Goal: Transaction & Acquisition: Obtain resource

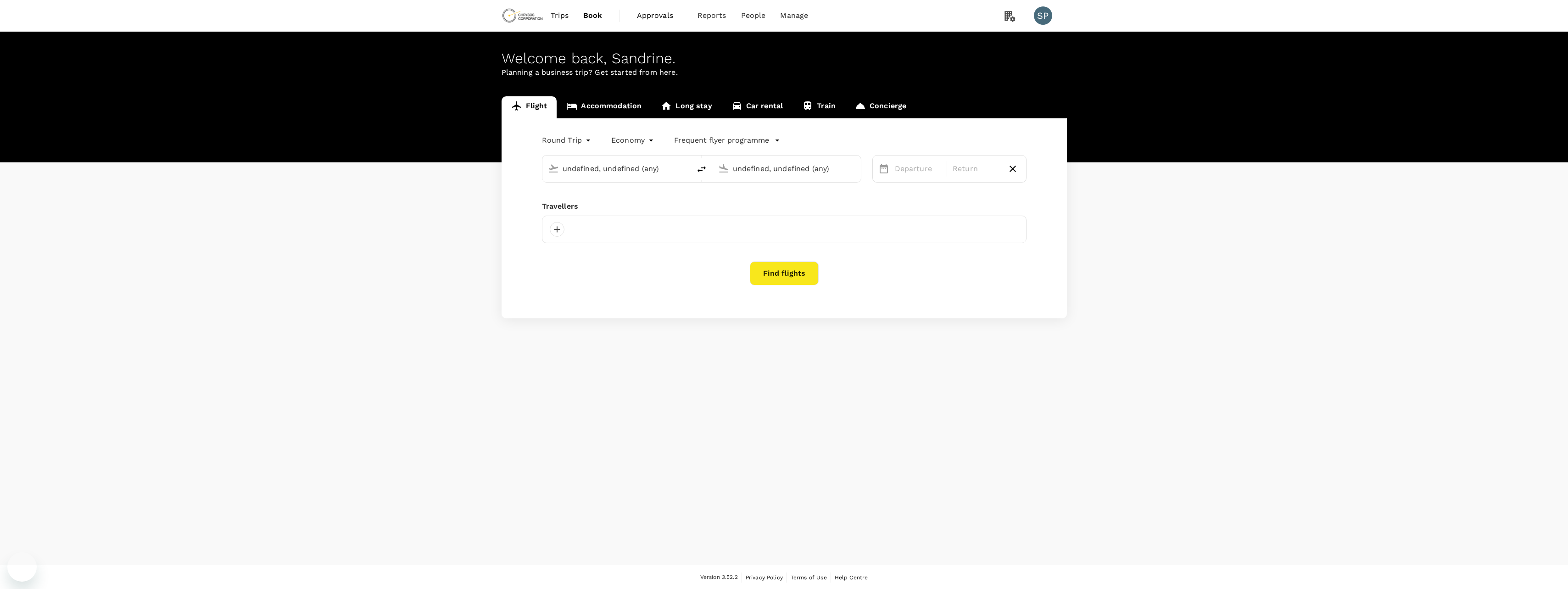
type input "[GEOGRAPHIC_DATA], [GEOGRAPHIC_DATA] (any)"
click at [665, 16] on span "Approvals" at bounding box center [659, 16] width 46 height 11
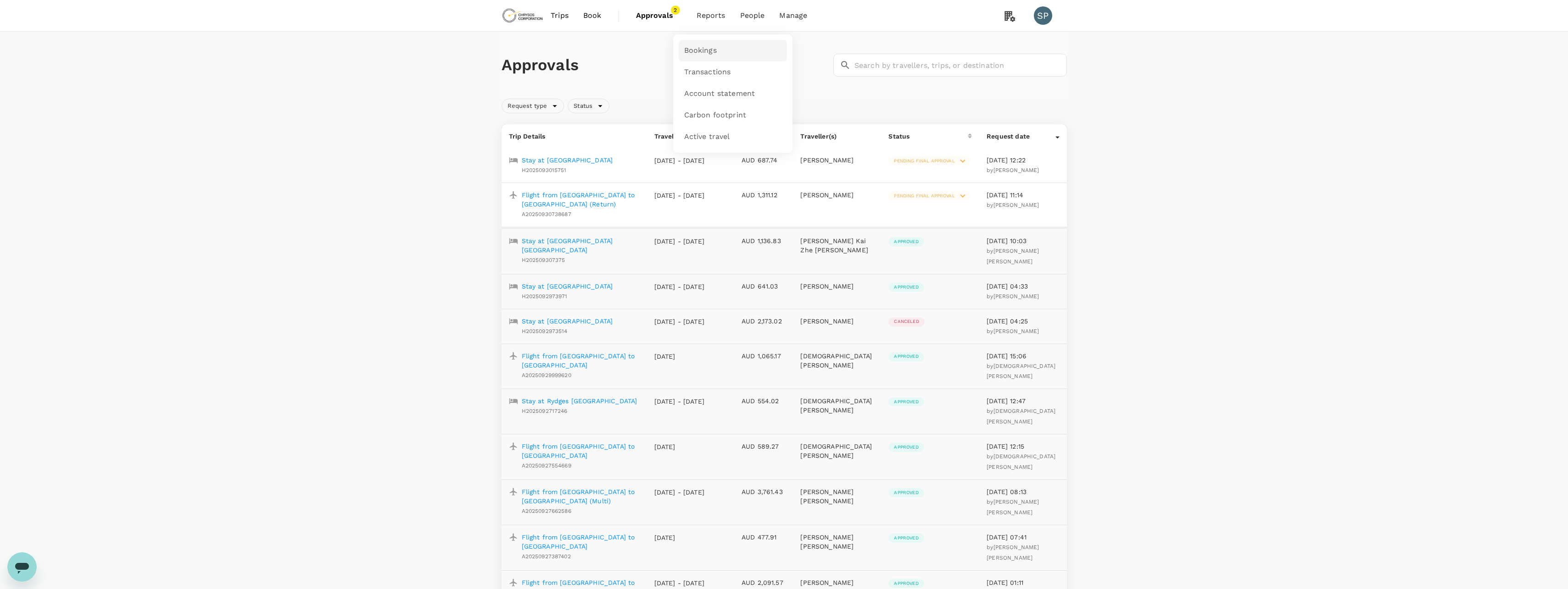
click at [697, 51] on span "Bookings" at bounding box center [701, 51] width 33 height 10
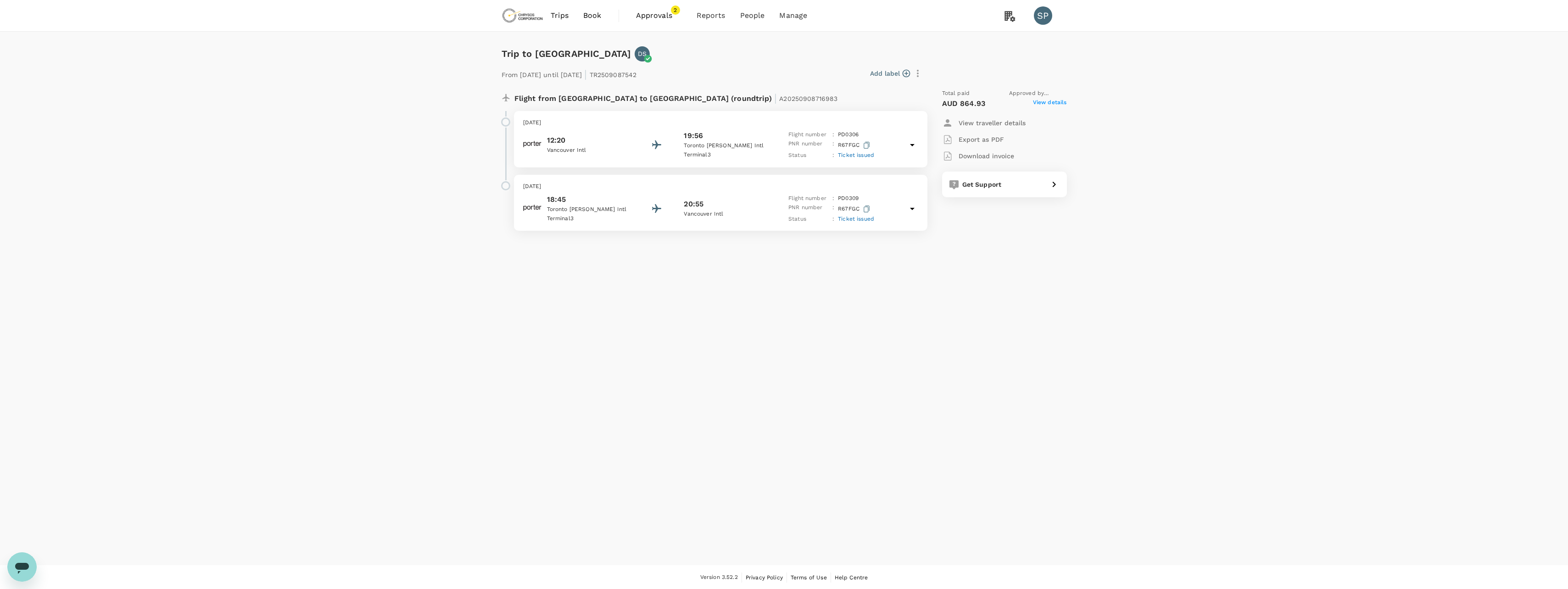
click at [978, 152] on p "Download invoice" at bounding box center [986, 156] width 55 height 9
click at [984, 136] on p "Export as PDF" at bounding box center [981, 139] width 46 height 9
